Goal: Transaction & Acquisition: Register for event/course

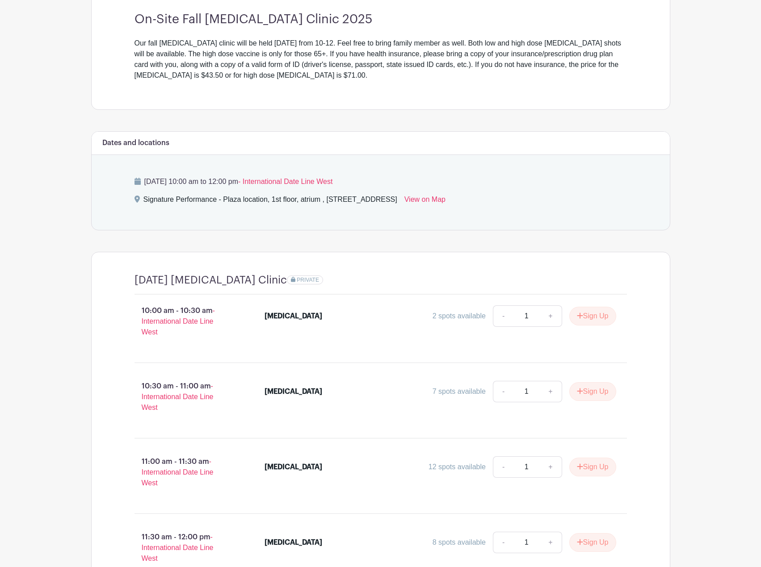
scroll to position [268, 0]
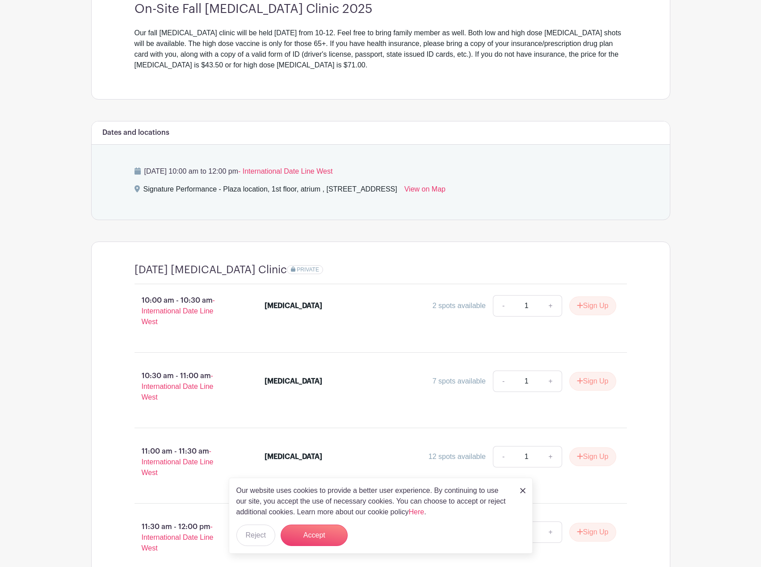
click at [522, 493] on img at bounding box center [522, 490] width 5 height 5
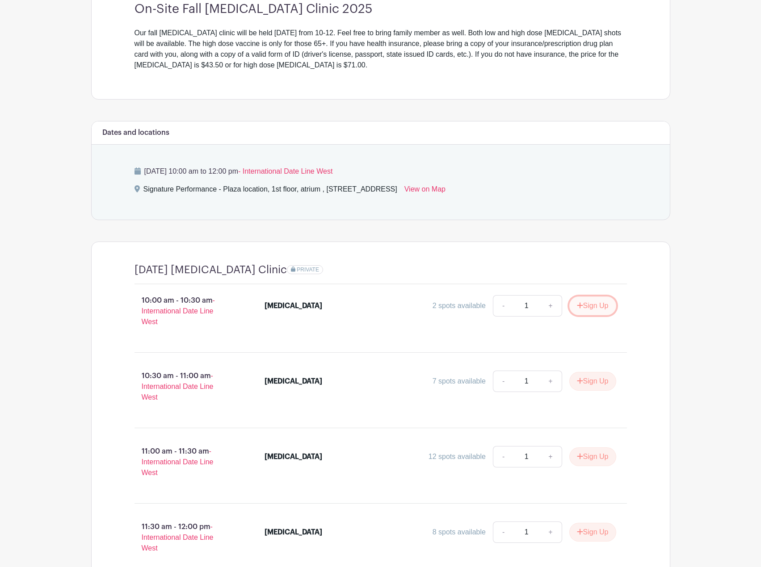
click at [589, 302] on button "Sign Up" at bounding box center [592, 306] width 47 height 19
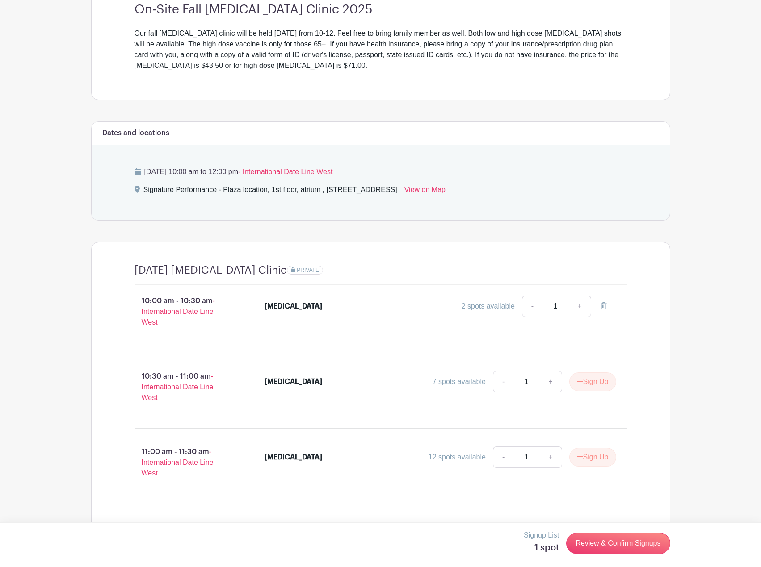
scroll to position [365, 0]
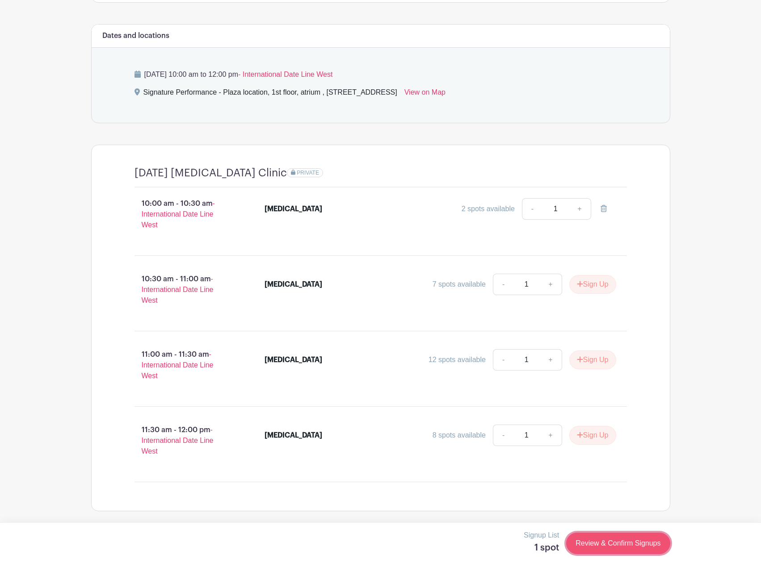
click at [598, 545] on link "Review & Confirm Signups" at bounding box center [618, 543] width 104 height 21
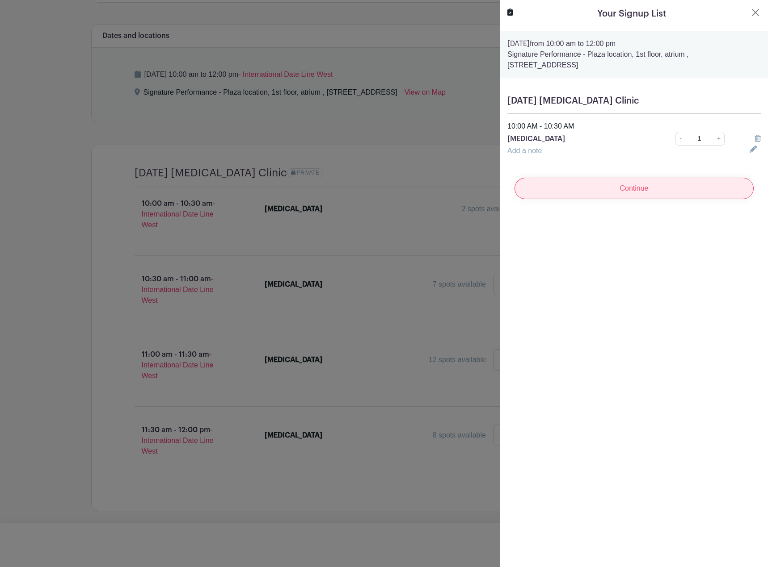
click at [644, 193] on input "Continue" at bounding box center [633, 188] width 239 height 21
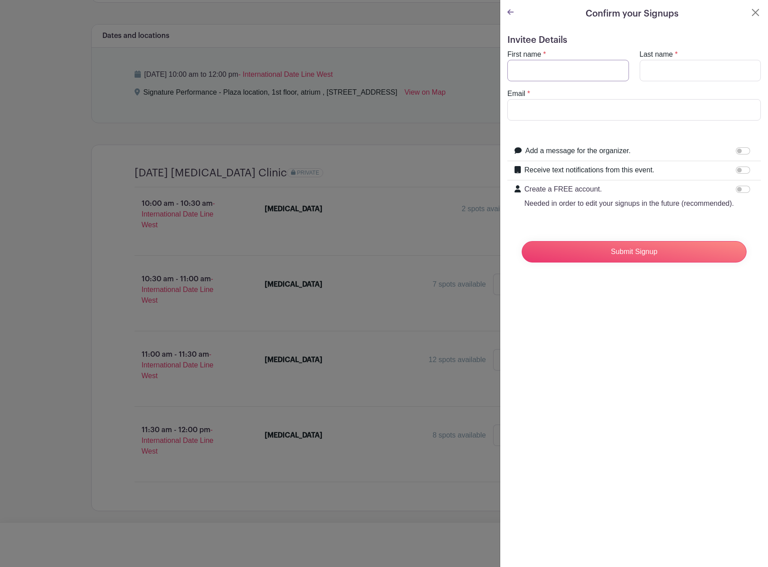
drag, startPoint x: 555, startPoint y: 71, endPoint x: 558, endPoint y: 81, distance: 10.2
click at [555, 72] on input "First name" at bounding box center [568, 70] width 122 height 21
type input "[PERSON_NAME]"
click at [641, 72] on input "Last name" at bounding box center [700, 70] width 122 height 21
type input "[PERSON_NAME]"
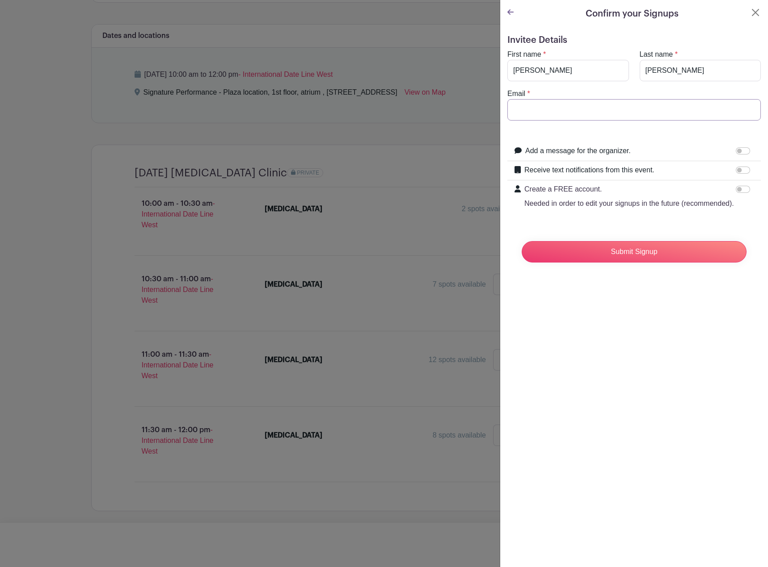
click at [614, 109] on input "Email" at bounding box center [633, 109] width 253 height 21
type input "[EMAIL_ADDRESS][DOMAIN_NAME]"
click at [613, 258] on input "Submit Signup" at bounding box center [633, 251] width 225 height 21
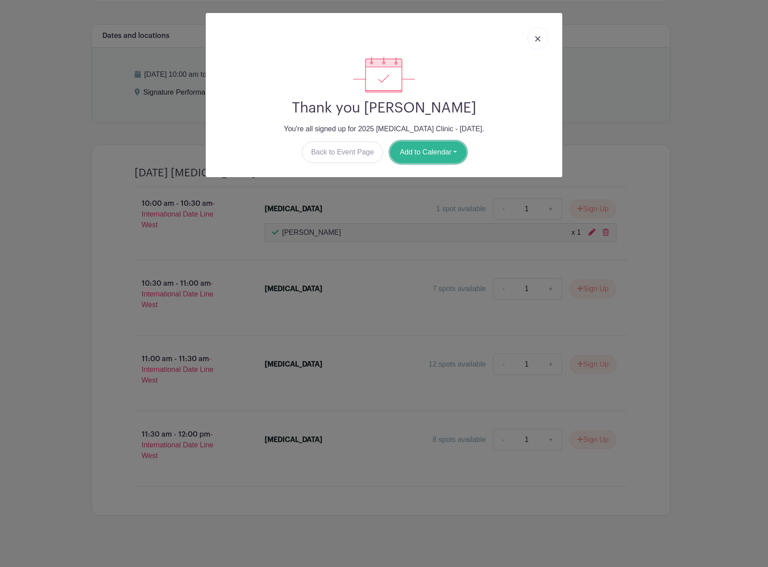
click at [424, 151] on button "Add to Calendar" at bounding box center [428, 152] width 76 height 21
click at [423, 184] on link "Outlook" at bounding box center [426, 189] width 71 height 14
click at [531, 30] on link at bounding box center [537, 38] width 21 height 22
